Goal: Task Accomplishment & Management: Complete application form

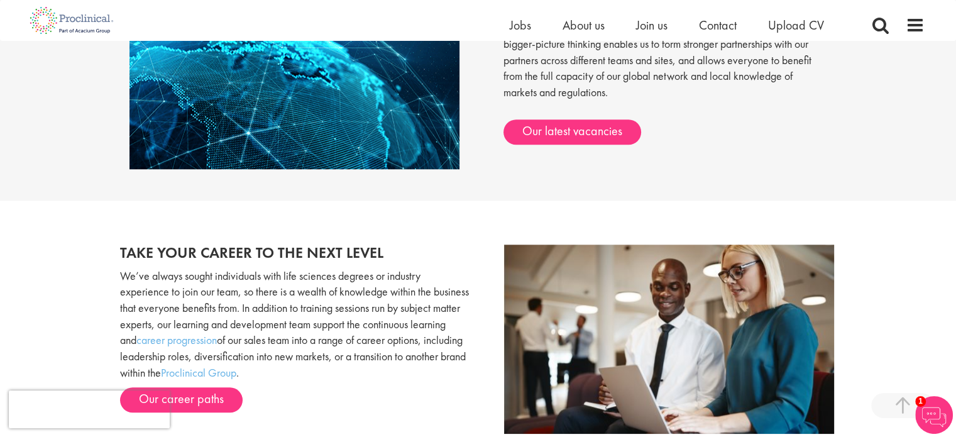
click at [380, 179] on div "Collaborate on a global scale As global growth partners, we actively relocate o…" at bounding box center [479, 69] width 736 height 264
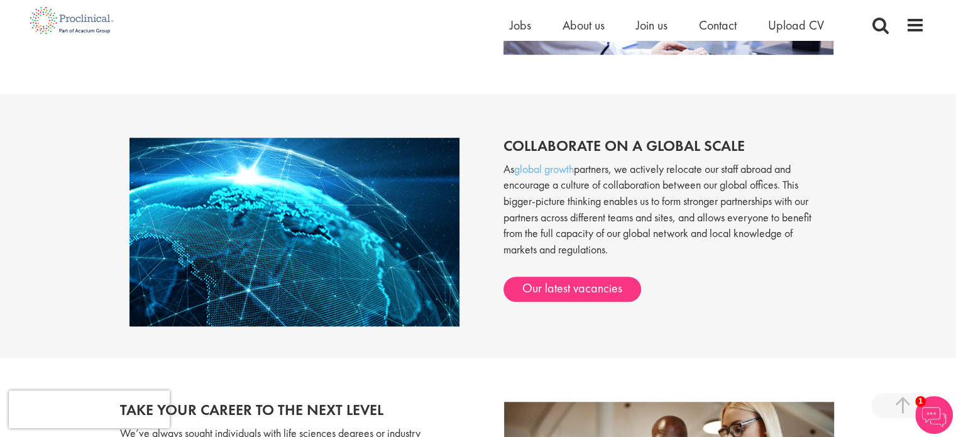
scroll to position [307, 0]
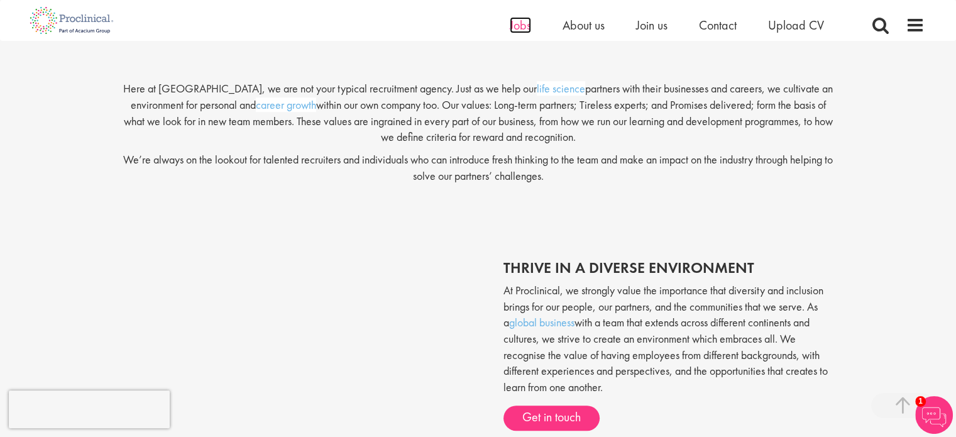
click at [515, 31] on span "Jobs" at bounding box center [520, 25] width 21 height 16
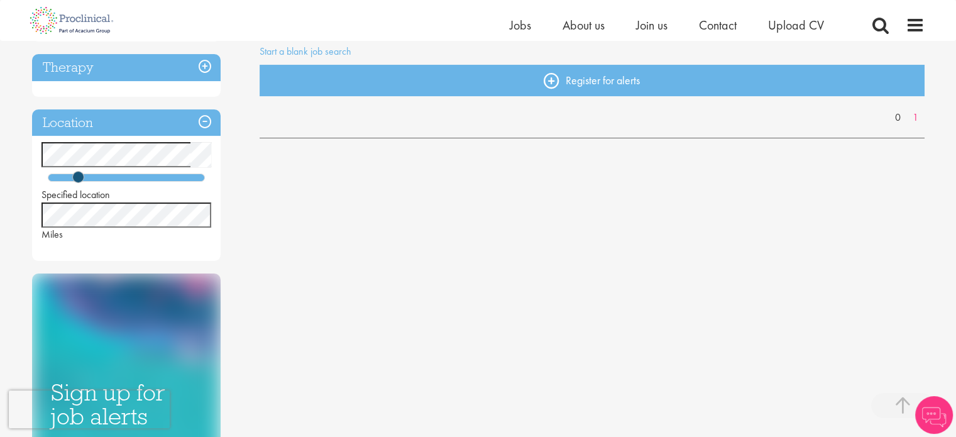
scroll to position [63, 0]
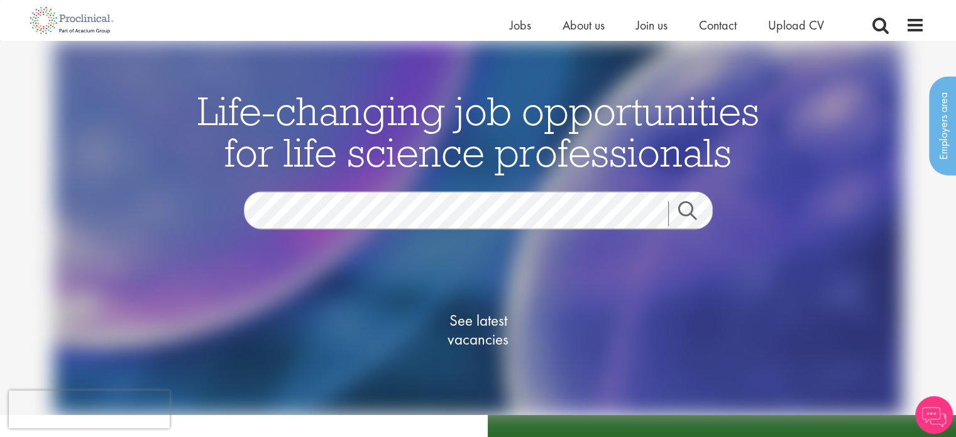
scroll to position [251, 0]
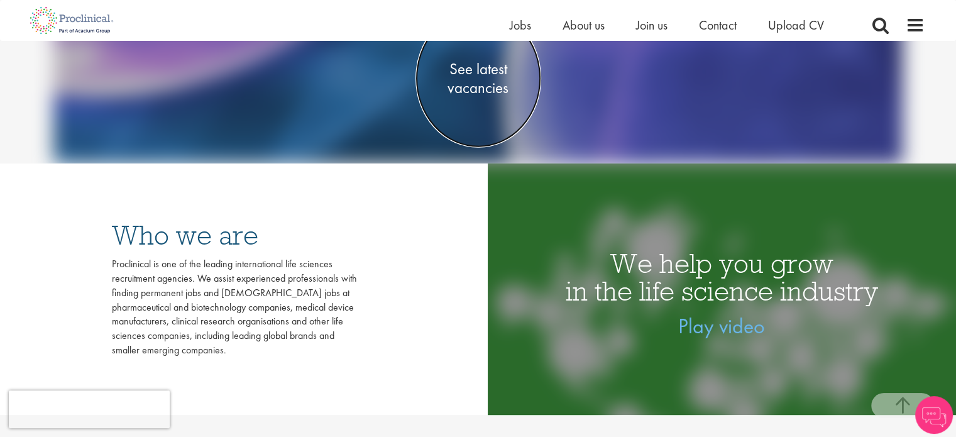
click at [477, 80] on span "See latest vacancies" at bounding box center [479, 79] width 126 height 38
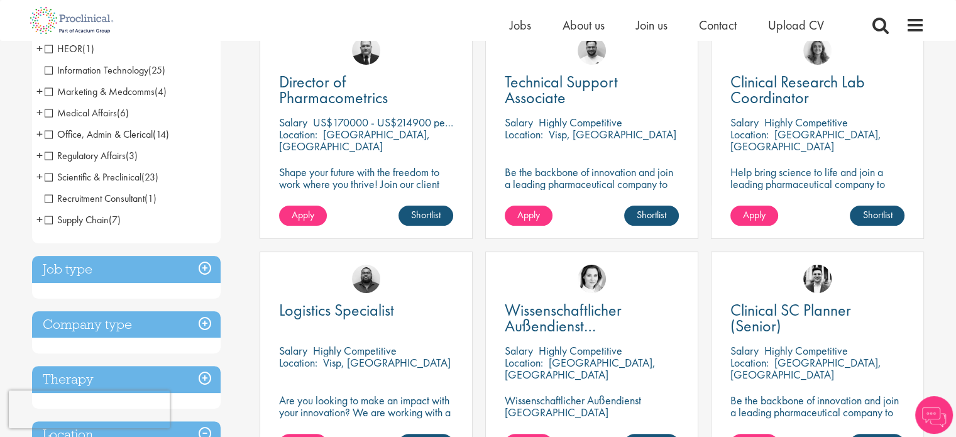
scroll to position [440, 0]
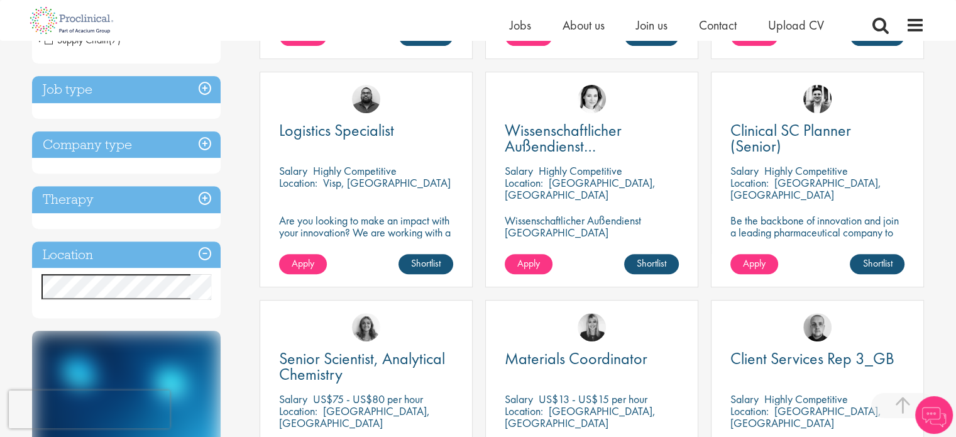
click at [84, 246] on h3 "Location" at bounding box center [126, 254] width 189 height 27
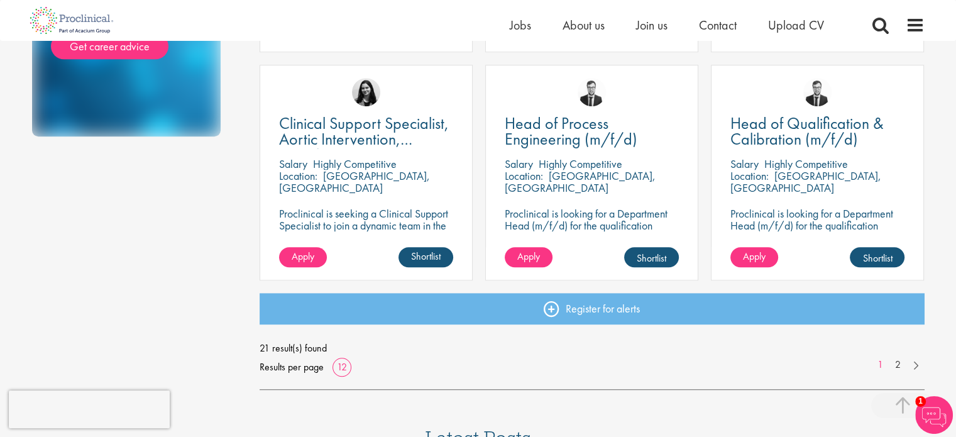
scroll to position [943, 0]
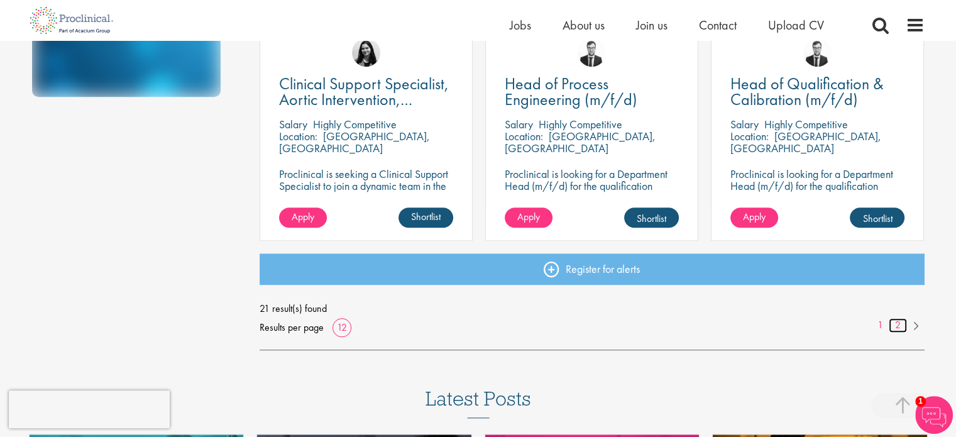
click at [898, 326] on link "2" at bounding box center [898, 325] width 18 height 14
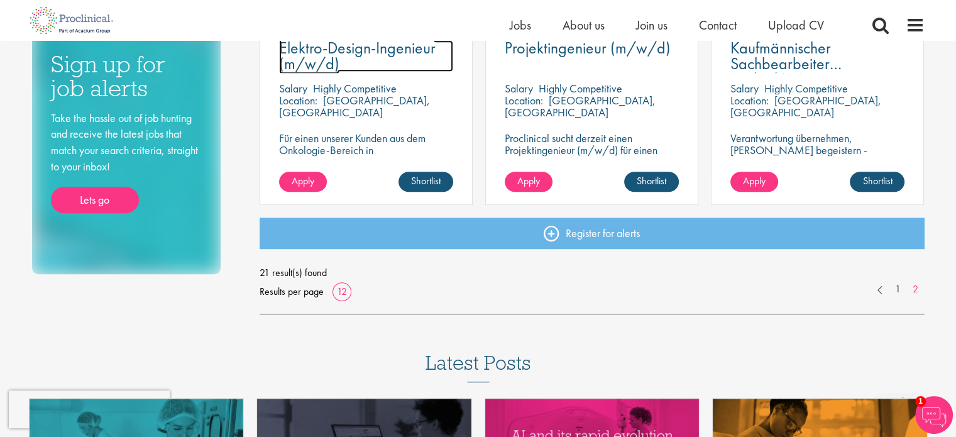
scroll to position [817, 0]
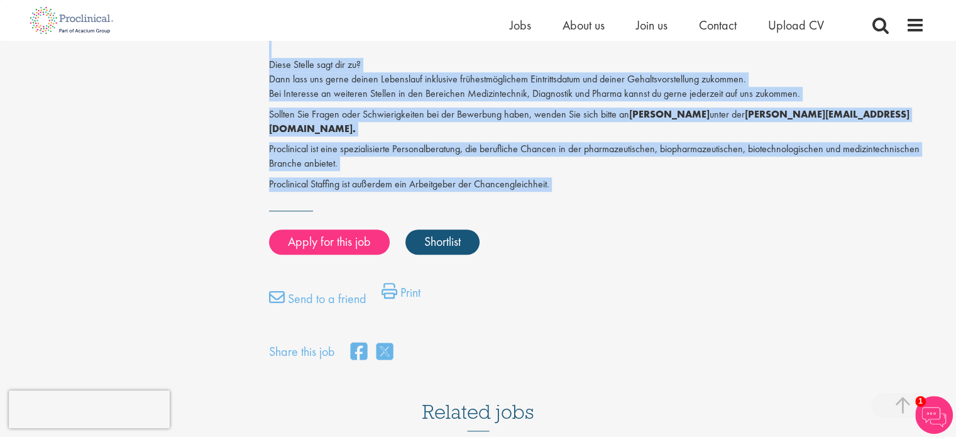
scroll to position [943, 0]
drag, startPoint x: 279, startPoint y: 163, endPoint x: 603, endPoint y: 199, distance: 325.7
copy div "Entwicklungsingenieur*in für Hochspannungstechnik (m/w/d) Salary: Highly Compet…"
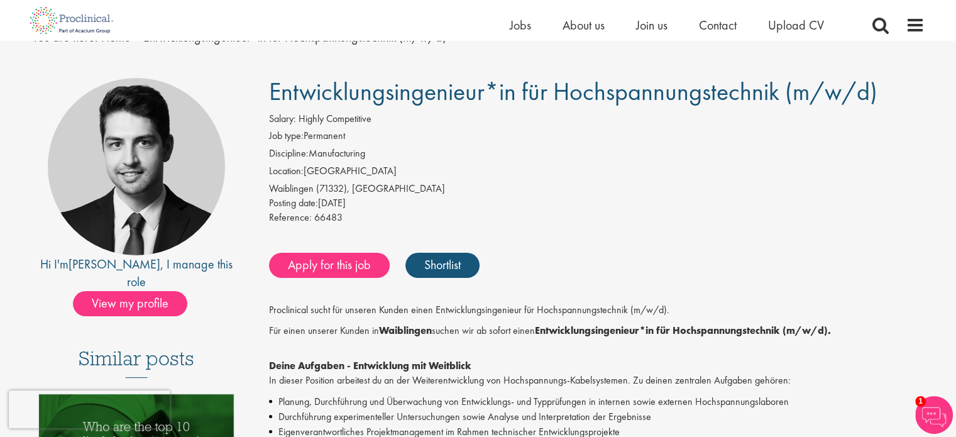
scroll to position [63, 0]
drag, startPoint x: 161, startPoint y: 281, endPoint x: 212, endPoint y: 118, distance: 171.4
click at [212, 118] on div at bounding box center [136, 166] width 177 height 177
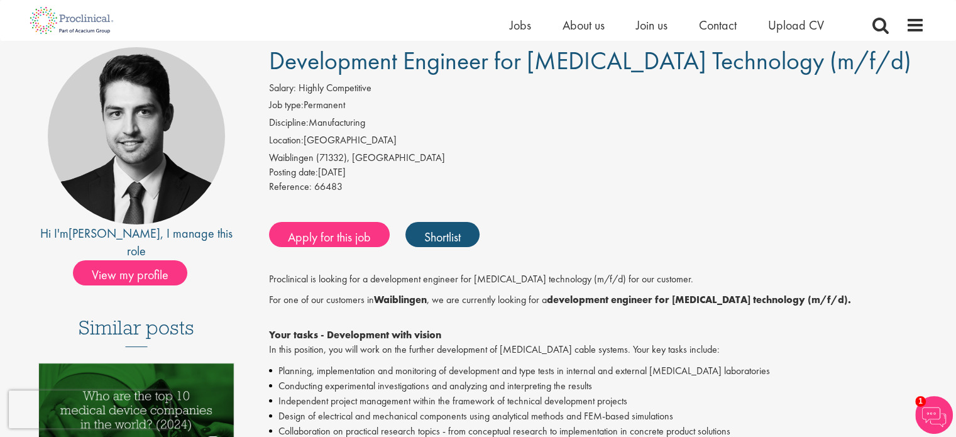
scroll to position [0, 0]
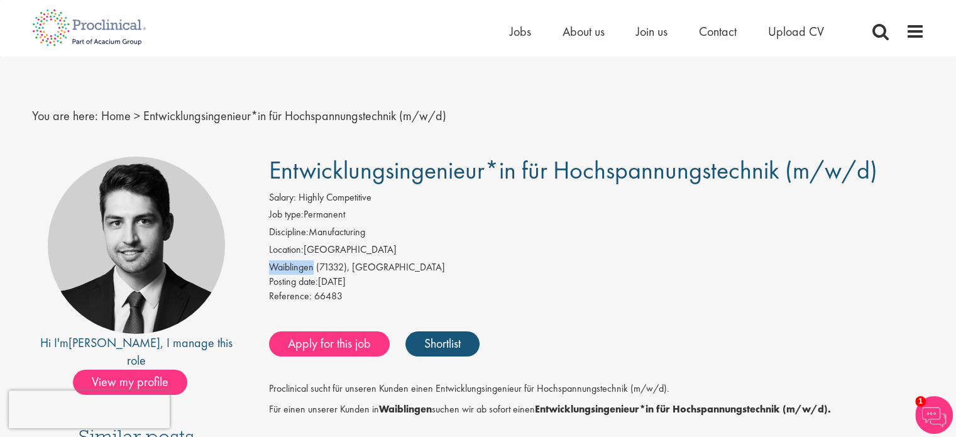
drag, startPoint x: 291, startPoint y: 269, endPoint x: 314, endPoint y: 273, distance: 23.6
click at [314, 273] on div "Salary: Highly Competitive Job type: Permanent Discipline: Manufacturing Locati…" at bounding box center [597, 248] width 675 height 116
copy div "Waiblingen"
drag, startPoint x: 346, startPoint y: 341, endPoint x: 342, endPoint y: 334, distance: 8.4
click at [346, 341] on link "Apply for this job" at bounding box center [329, 343] width 121 height 25
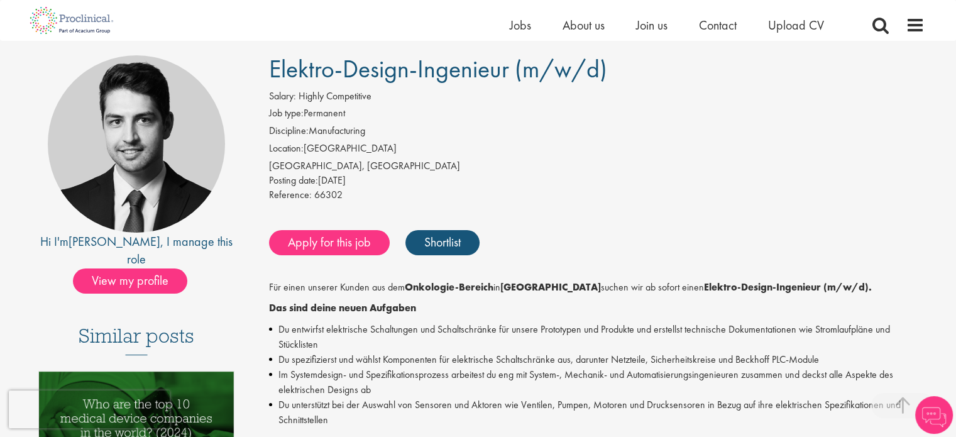
scroll to position [377, 0]
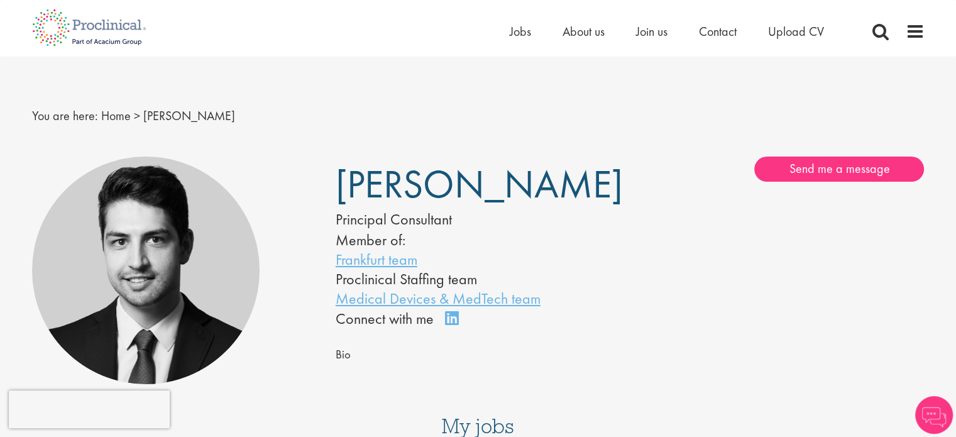
drag, startPoint x: 558, startPoint y: 185, endPoint x: 471, endPoint y: 177, distance: 87.8
click at [471, 177] on h1 "Thomas Wenig" at bounding box center [464, 184] width 256 height 31
copy span "Wenig"
click at [344, 152] on div "Thomas Wenig Principal Consultant Member of: Frankfurt team Proclinical Staffin…" at bounding box center [479, 270] width 912 height 241
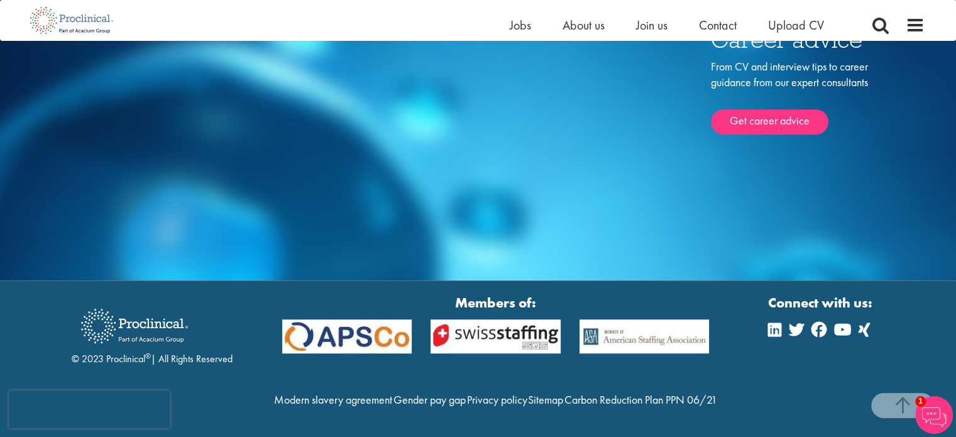
scroll to position [885, 0]
drag, startPoint x: 106, startPoint y: 334, endPoint x: 132, endPoint y: 337, distance: 26.6
click at [146, 337] on div "© 2023 Proclinical ® | All Rights Reserved" at bounding box center [152, 332] width 161 height 67
copy div "Proclinical"
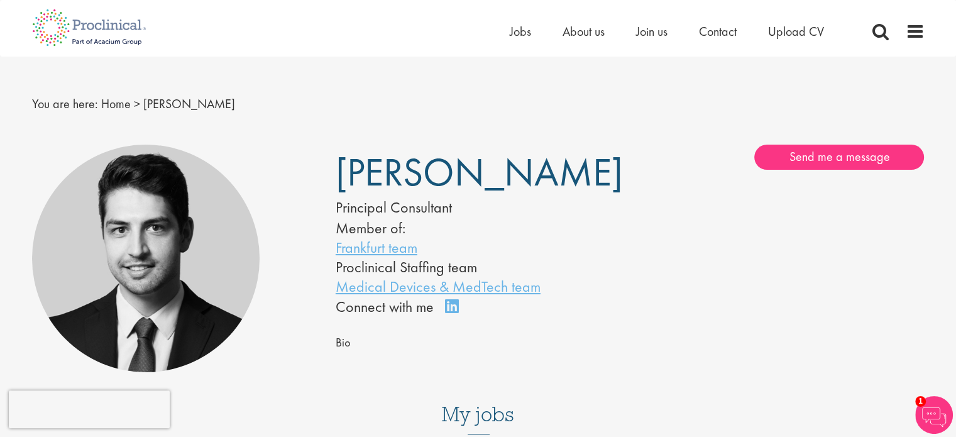
scroll to position [0, 0]
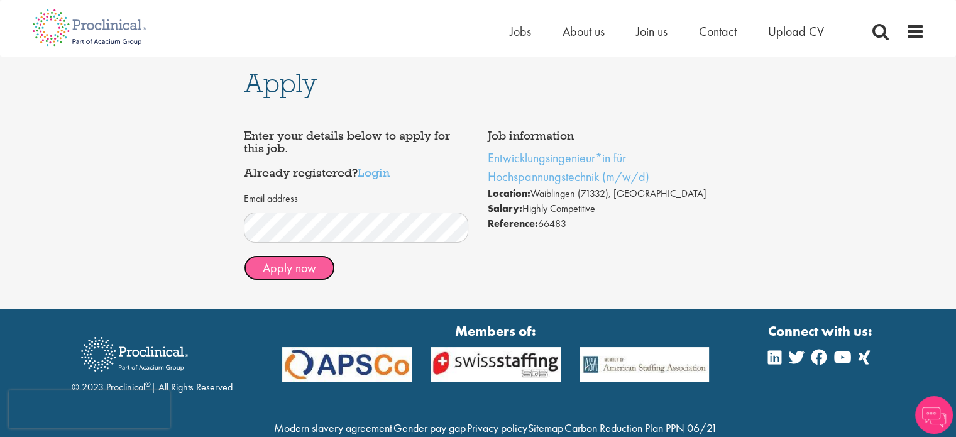
click at [318, 267] on button "Apply now" at bounding box center [289, 267] width 91 height 25
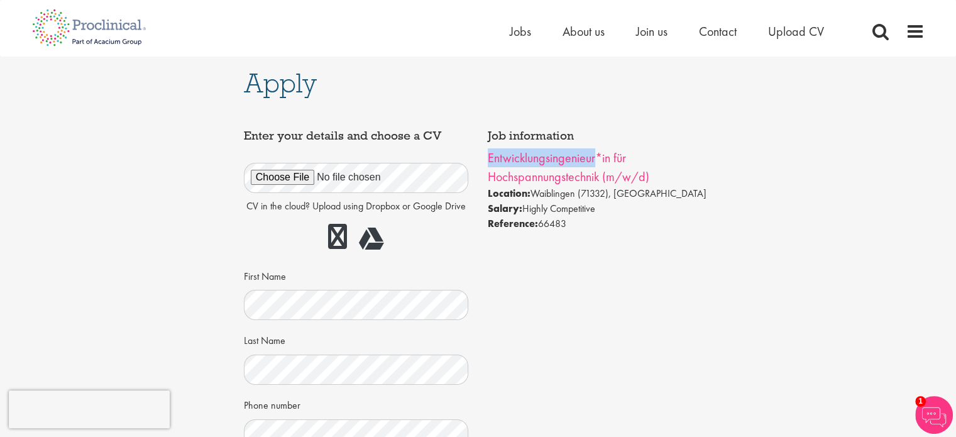
drag, startPoint x: 483, startPoint y: 150, endPoint x: 597, endPoint y: 153, distance: 113.2
click at [597, 153] on div "Job information Entwicklungsingenieur*in für Hochspannungstechnik (m/w/d) Locat…" at bounding box center [600, 180] width 244 height 114
copy link "Entwicklungsingenieur"
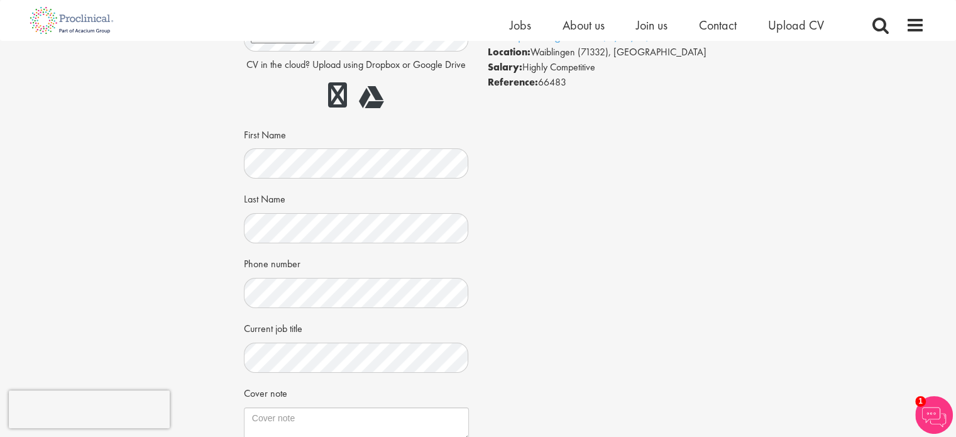
scroll to position [314, 0]
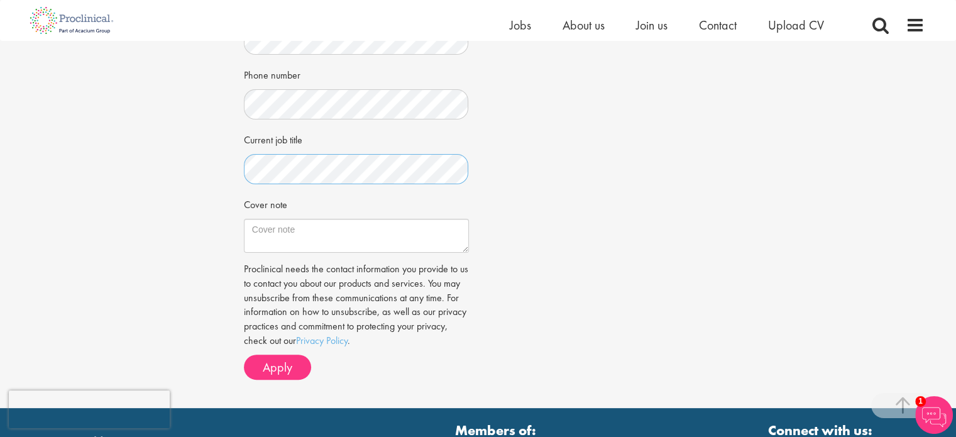
click at [166, 174] on div "Apply Job information Entwicklungsingenieur*in für Hochspannungstechnik (m/w/d)…" at bounding box center [478, 67] width 975 height 681
click at [157, 180] on div "Apply Job information Entwicklungsingenieur*in für Hochspannungstechnik (m/w/d)…" at bounding box center [478, 67] width 975 height 681
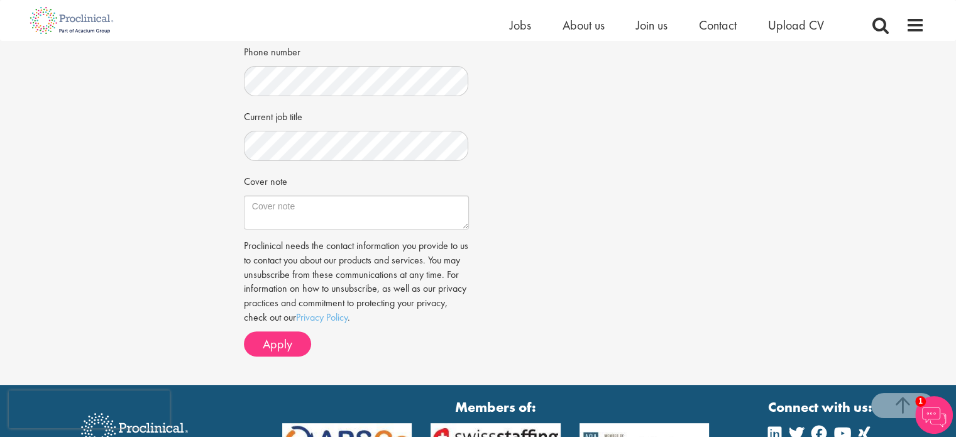
scroll to position [377, 0]
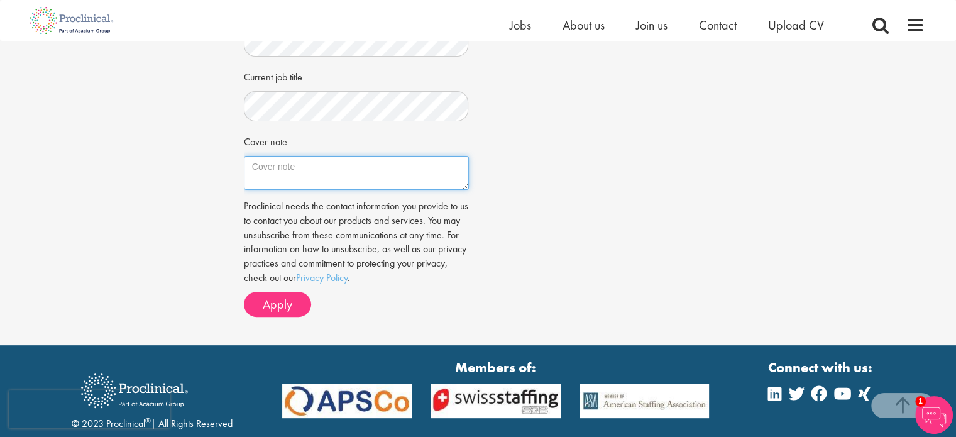
click at [330, 177] on textarea "Cover note" at bounding box center [356, 173] width 225 height 34
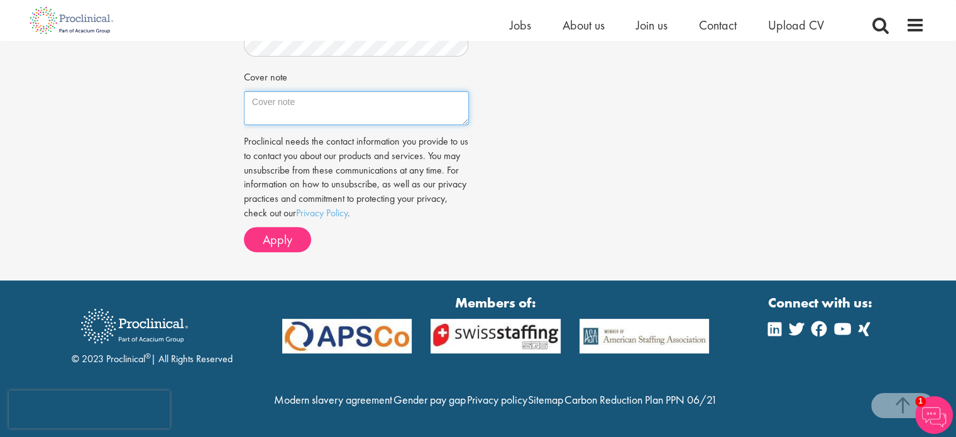
scroll to position [468, 0]
click at [390, 91] on textarea "Cover note" at bounding box center [356, 108] width 225 height 34
paste textarea "Sehr geehrter Herr Wenig, mit großem Interesse habe ich Ihre Stellenausschreibu…"
click at [382, 91] on textarea "Cover note" at bounding box center [356, 108] width 225 height 34
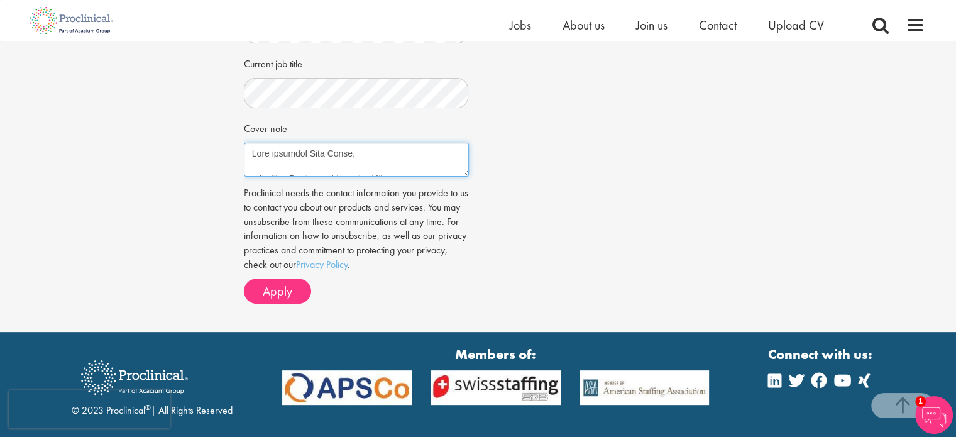
scroll to position [405, 0]
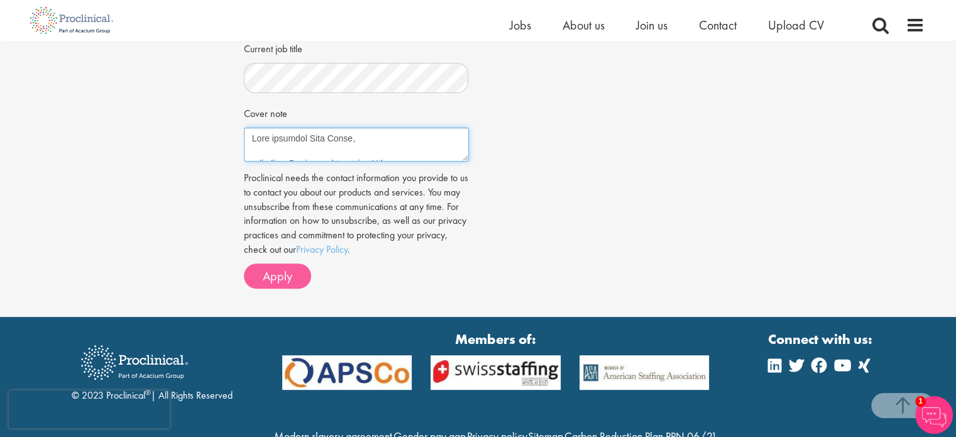
type textarea "Sehr geehrter Herr Wenig, mit großem Interesse habe ich Ihre Stellenausschreibu…"
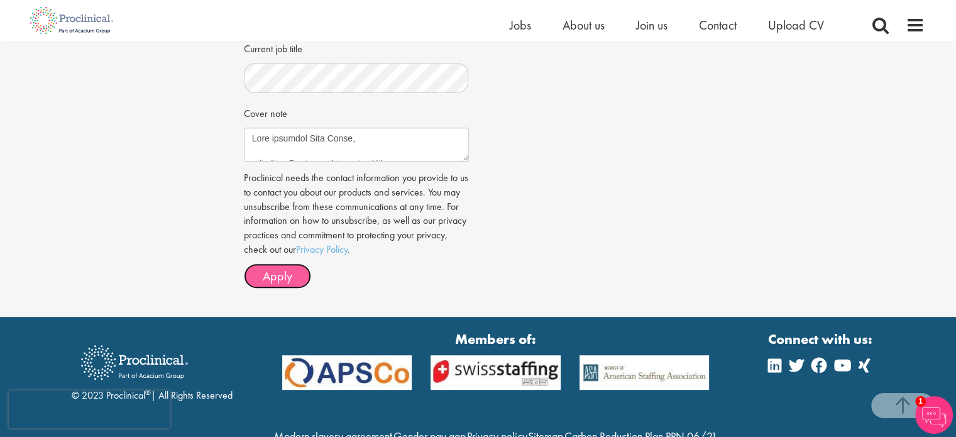
click at [264, 279] on span "Apply" at bounding box center [278, 276] width 30 height 16
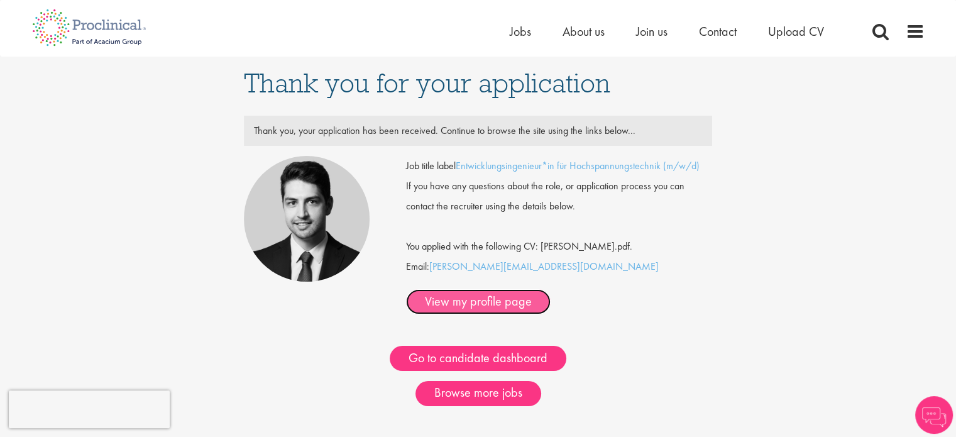
click at [551, 289] on link "View my profile page" at bounding box center [478, 301] width 145 height 25
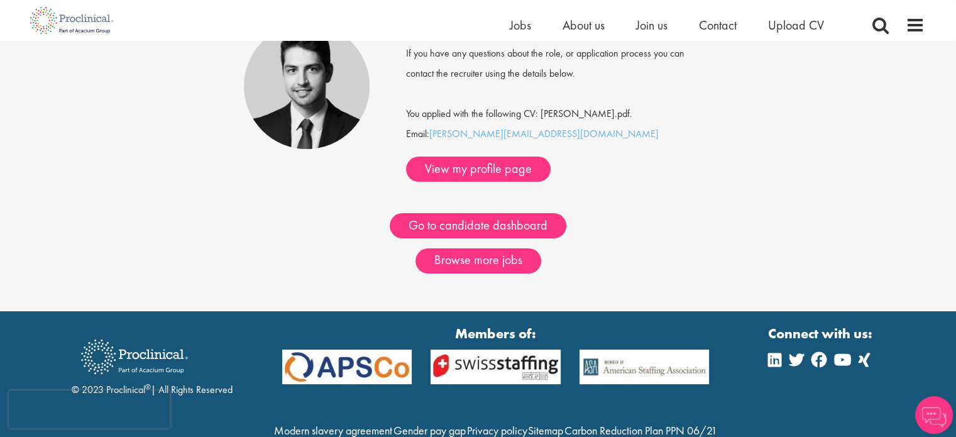
scroll to position [126, 0]
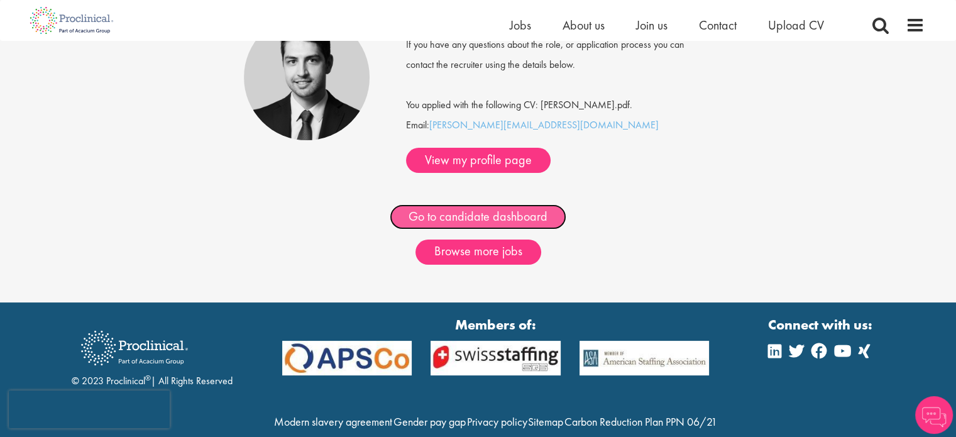
click at [465, 204] on link "Go to candidate dashboard" at bounding box center [478, 216] width 177 height 25
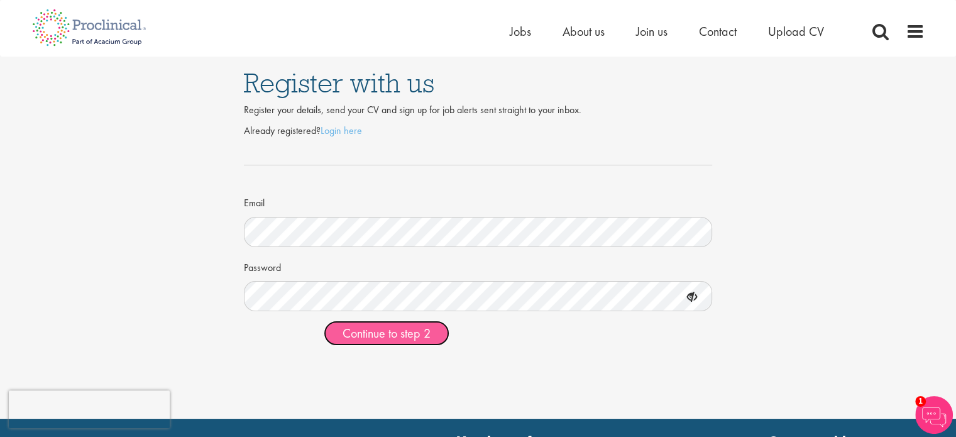
click at [375, 338] on span "Continue to step 2" at bounding box center [387, 333] width 88 height 16
click at [324, 321] on button "Continue to step 2" at bounding box center [387, 333] width 126 height 25
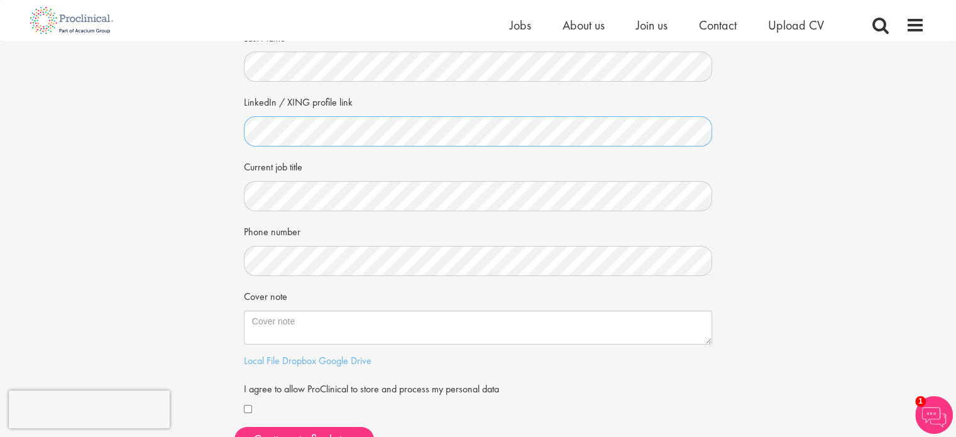
scroll to position [189, 0]
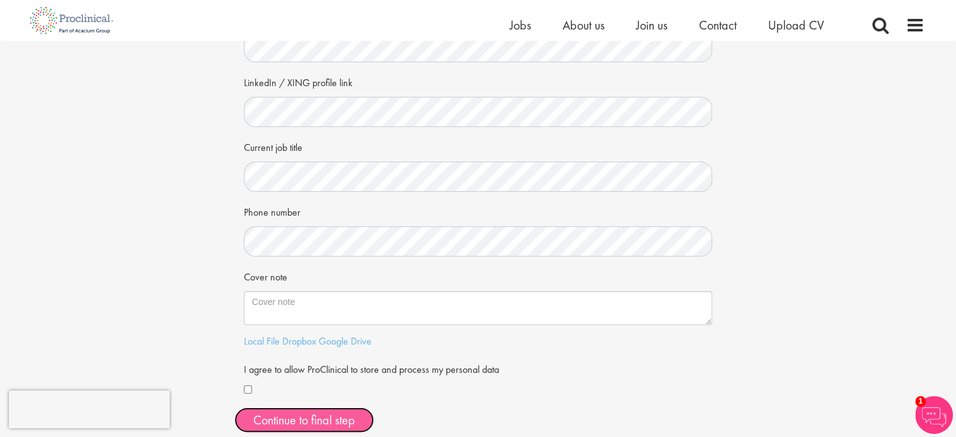
click at [321, 422] on button "Continue to final step" at bounding box center [304, 419] width 140 height 25
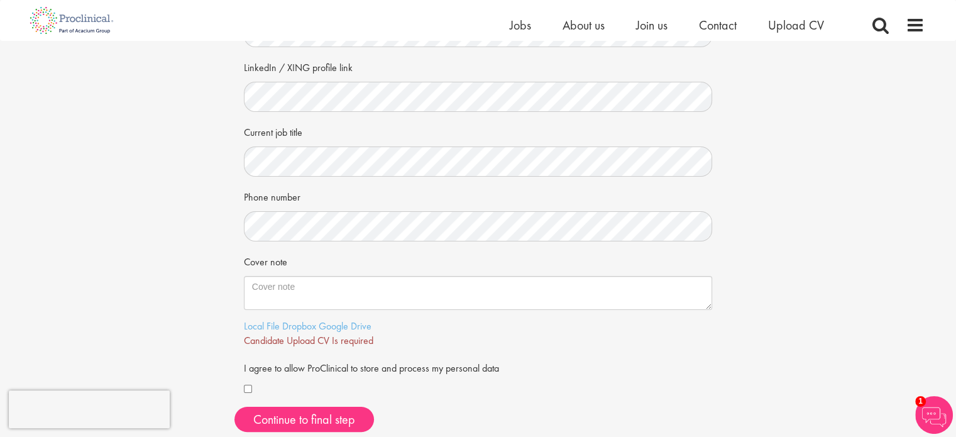
click at [92, 250] on div "Your personal details Please give us a few more details, which will help us fin…" at bounding box center [478, 147] width 975 height 590
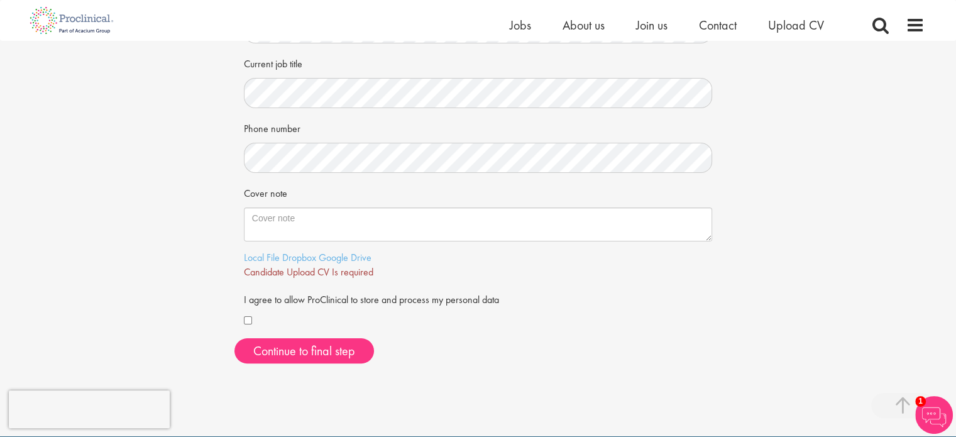
scroll to position [251, 0]
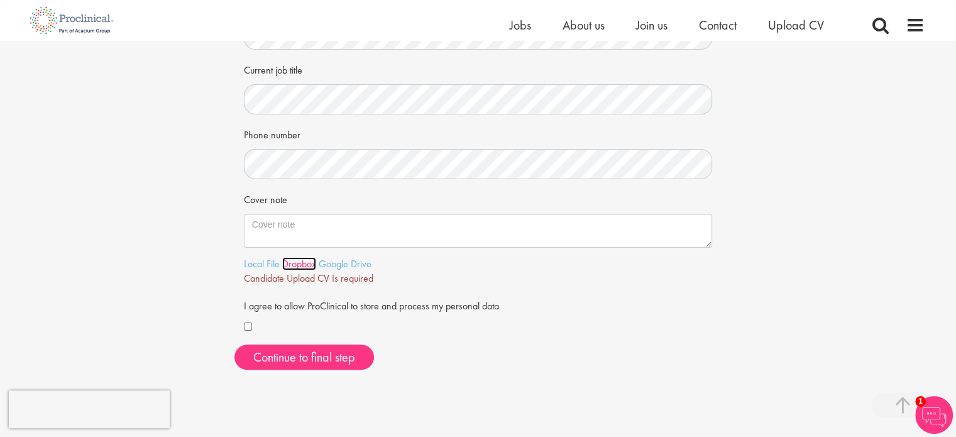
click at [307, 263] on link "Dropbox" at bounding box center [299, 263] width 34 height 13
click at [267, 264] on link "Local File" at bounding box center [262, 263] width 36 height 13
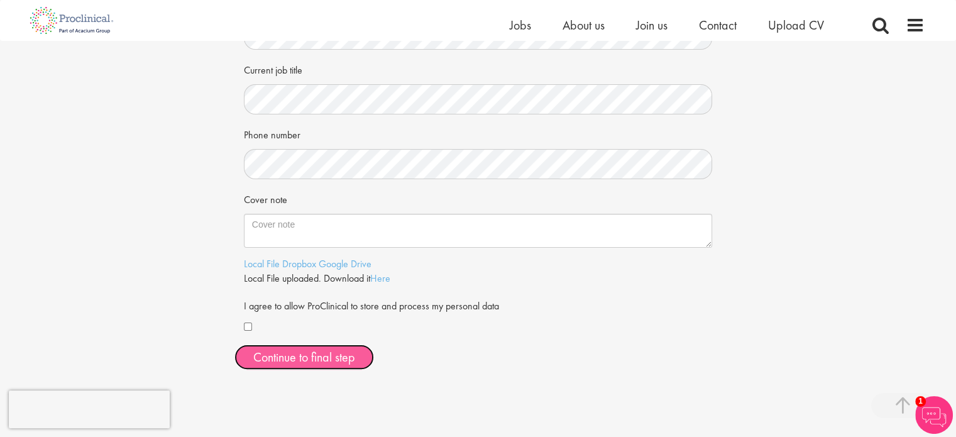
click at [298, 361] on span "Continue to final step" at bounding box center [304, 357] width 102 height 16
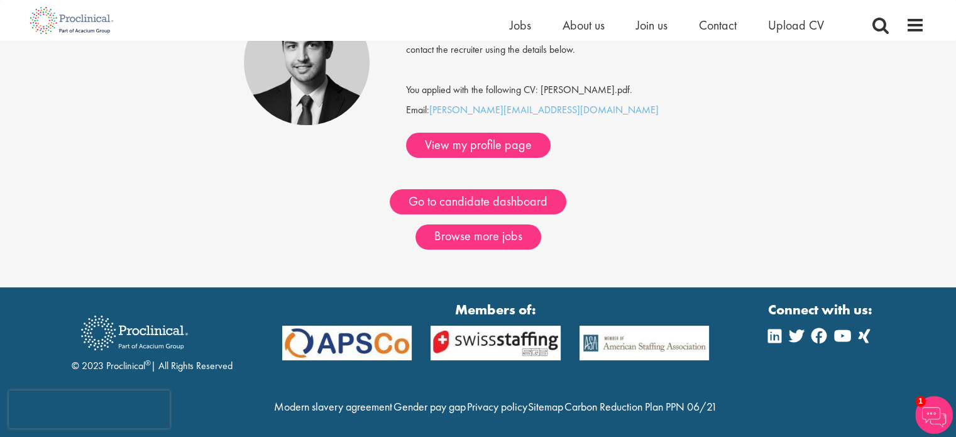
scroll to position [126, 0]
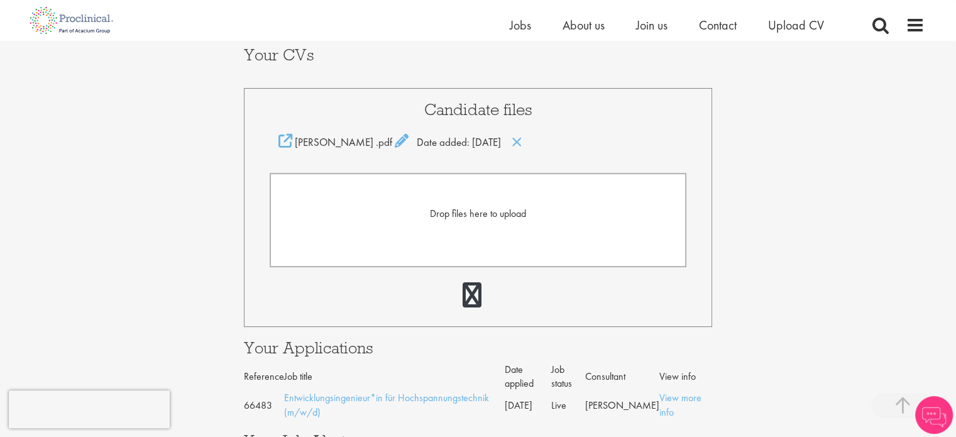
scroll to position [251, 0]
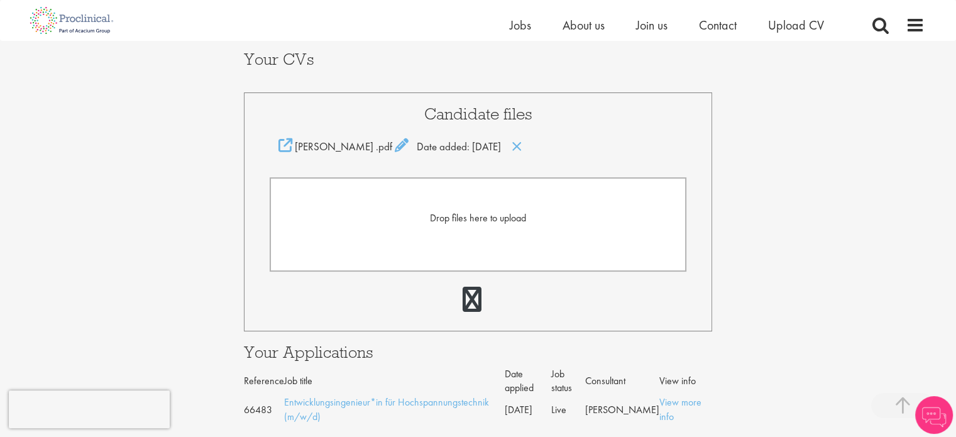
click at [485, 224] on div "Drop files here to upload" at bounding box center [479, 218] width 390 height 14
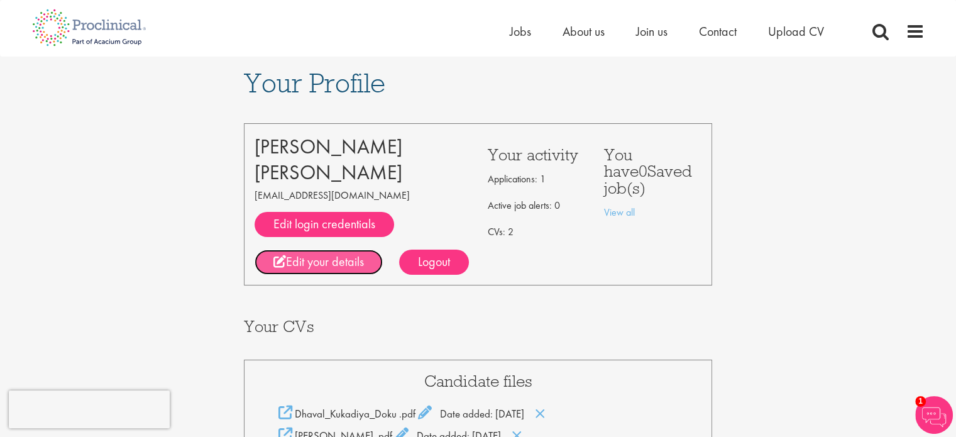
click at [310, 253] on link "Edit your details" at bounding box center [319, 262] width 128 height 25
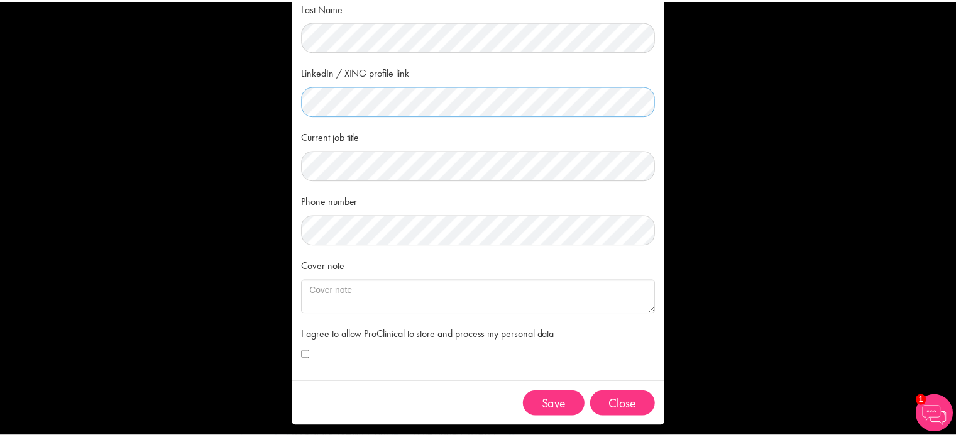
scroll to position [141, 0]
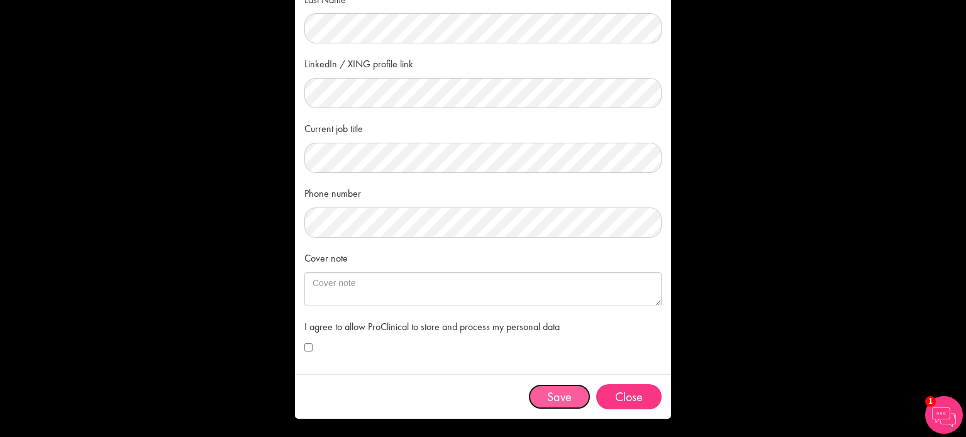
click at [563, 394] on button "Save" at bounding box center [559, 396] width 62 height 25
